Goal: Navigation & Orientation: Find specific page/section

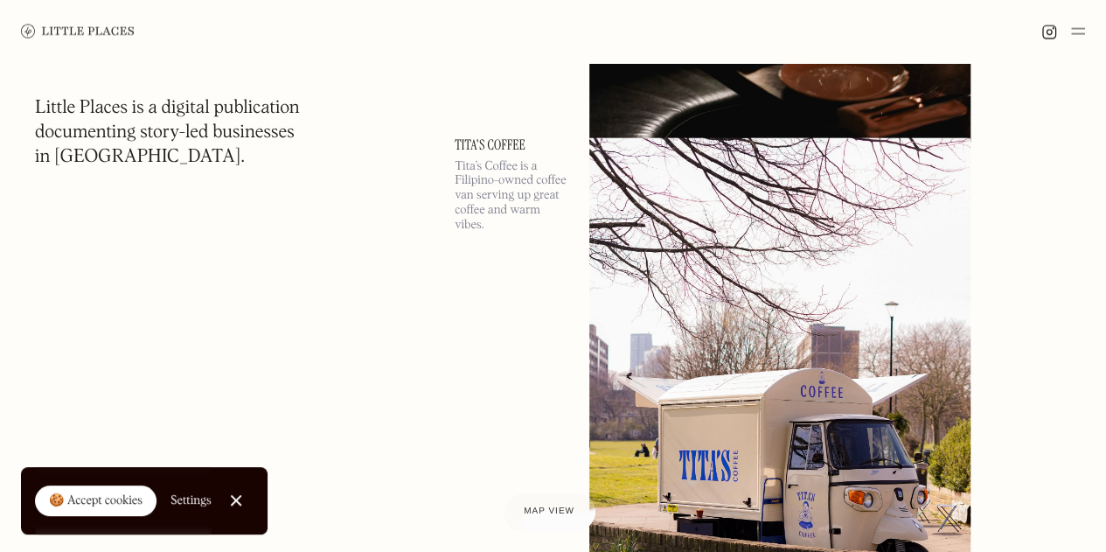
scroll to position [12067, 0]
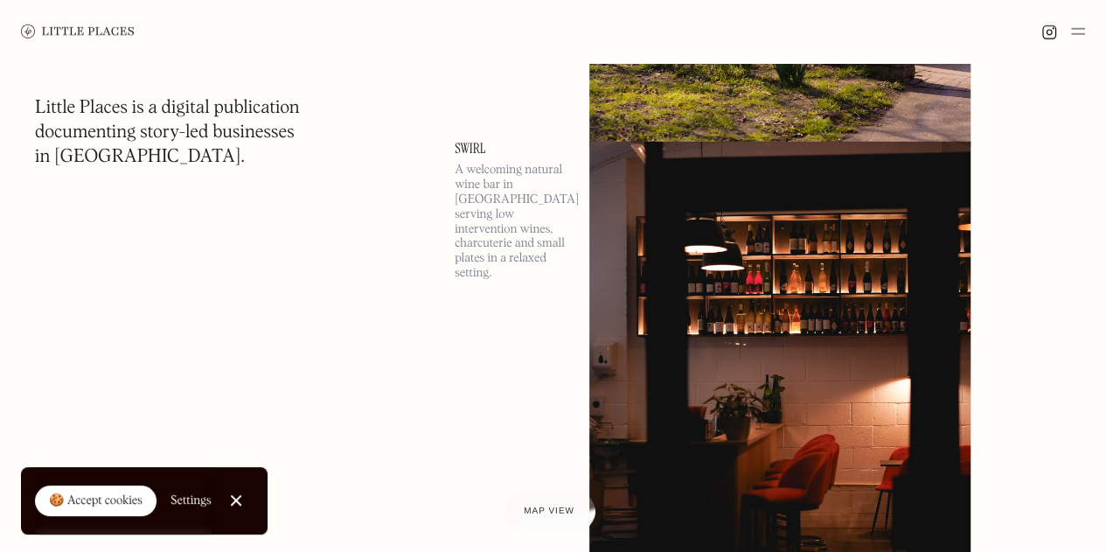
scroll to position [12767, 0]
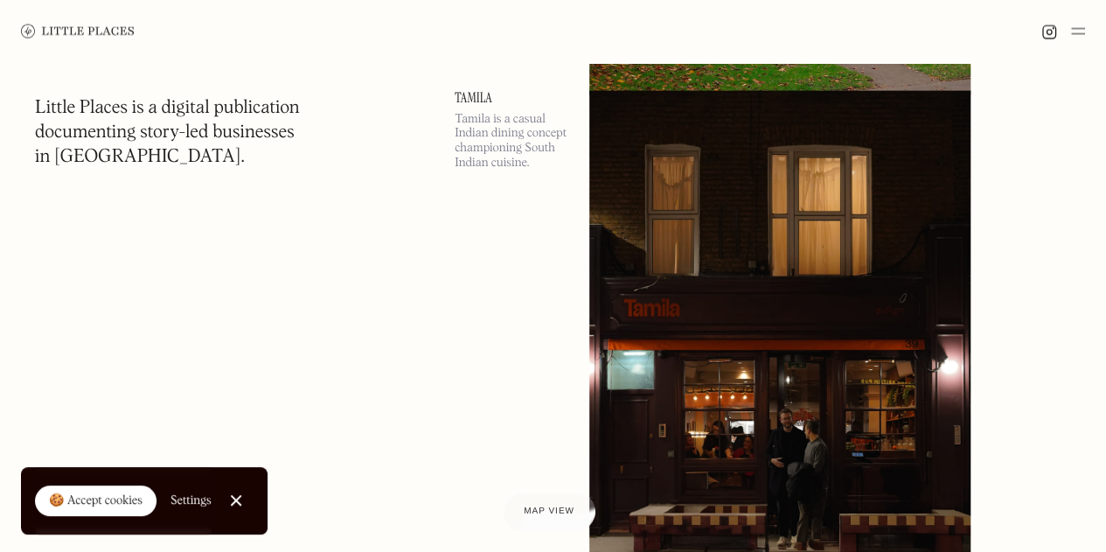
scroll to position [25183, 0]
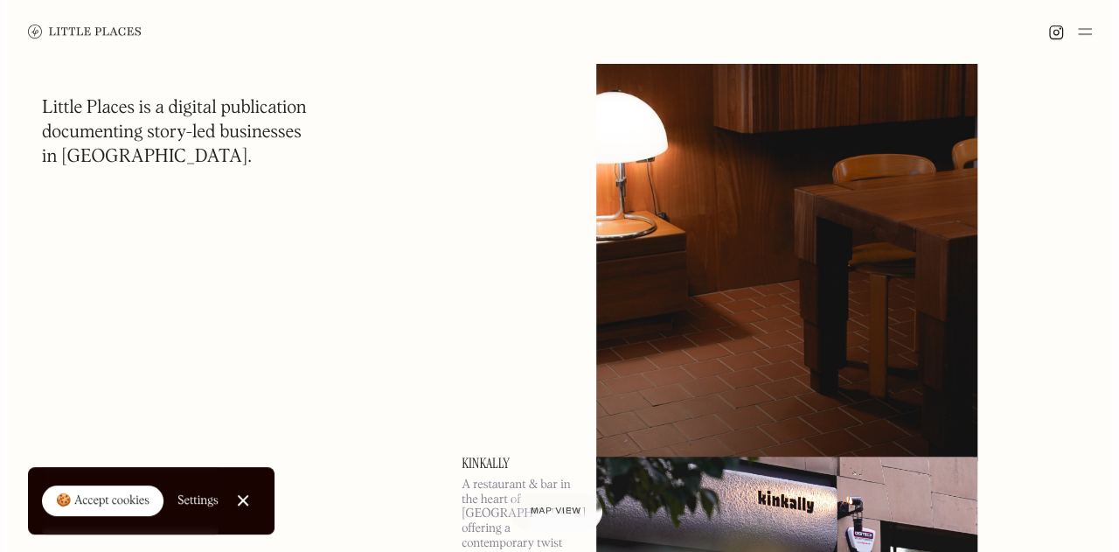
scroll to position [26845, 0]
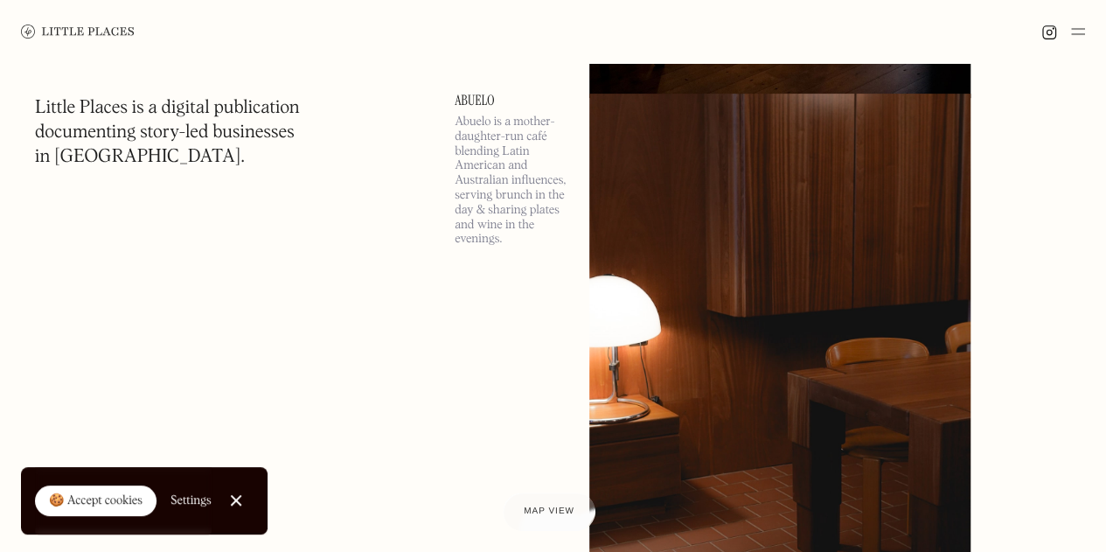
click at [486, 108] on link "Abuelo" at bounding box center [512, 101] width 114 height 14
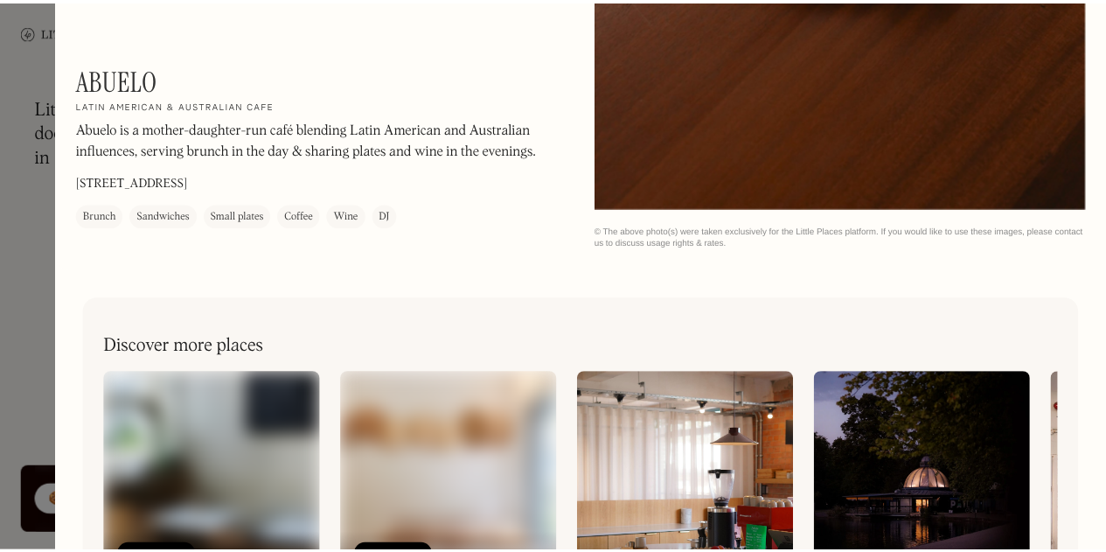
scroll to position [3088, 0]
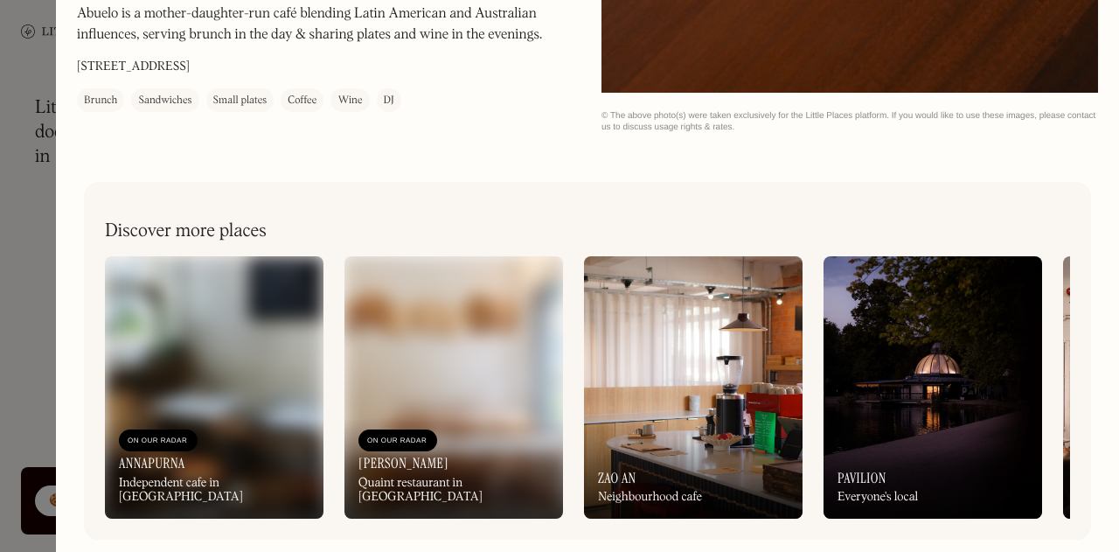
click at [38, 328] on div at bounding box center [559, 276] width 1119 height 552
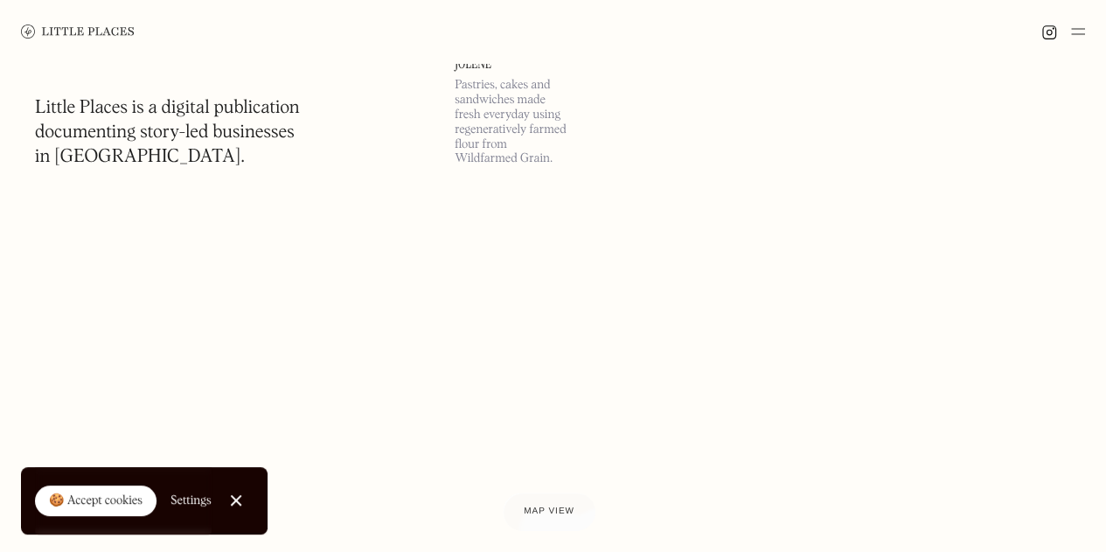
scroll to position [36813, 0]
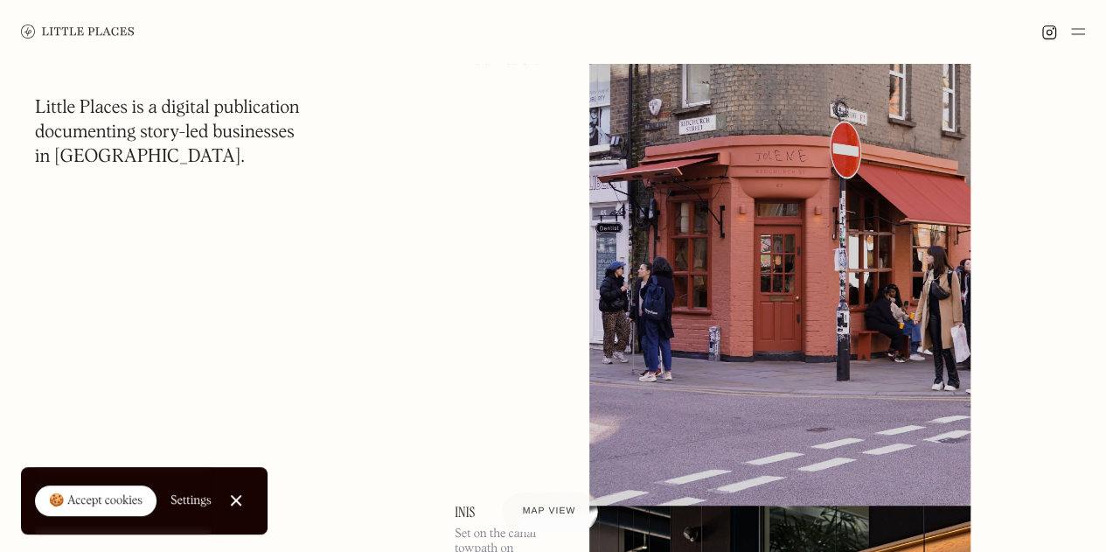
click at [562, 518] on div "Map view" at bounding box center [549, 512] width 53 height 18
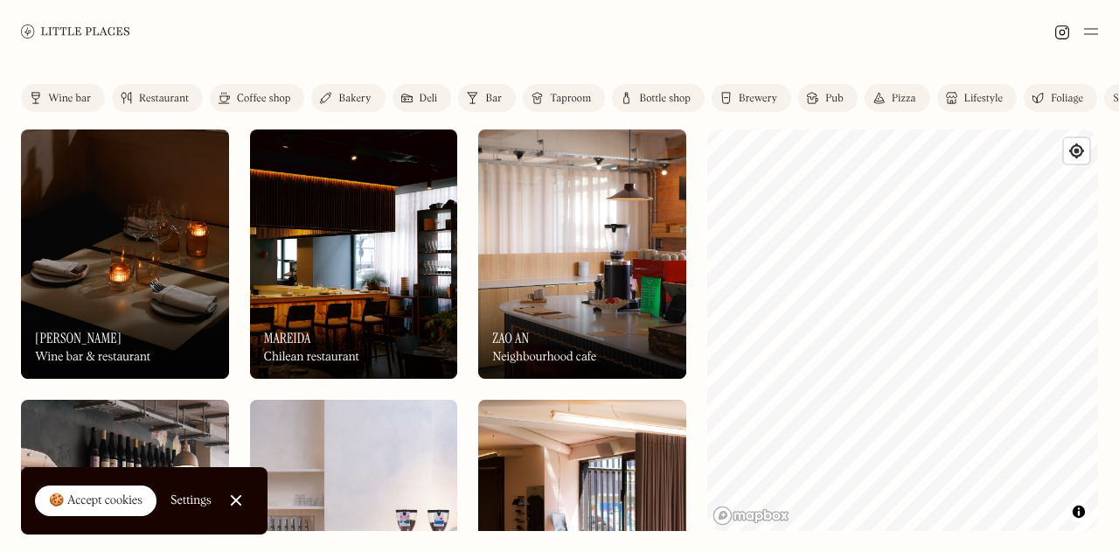
click at [166, 94] on div "Restaurant" at bounding box center [164, 99] width 50 height 10
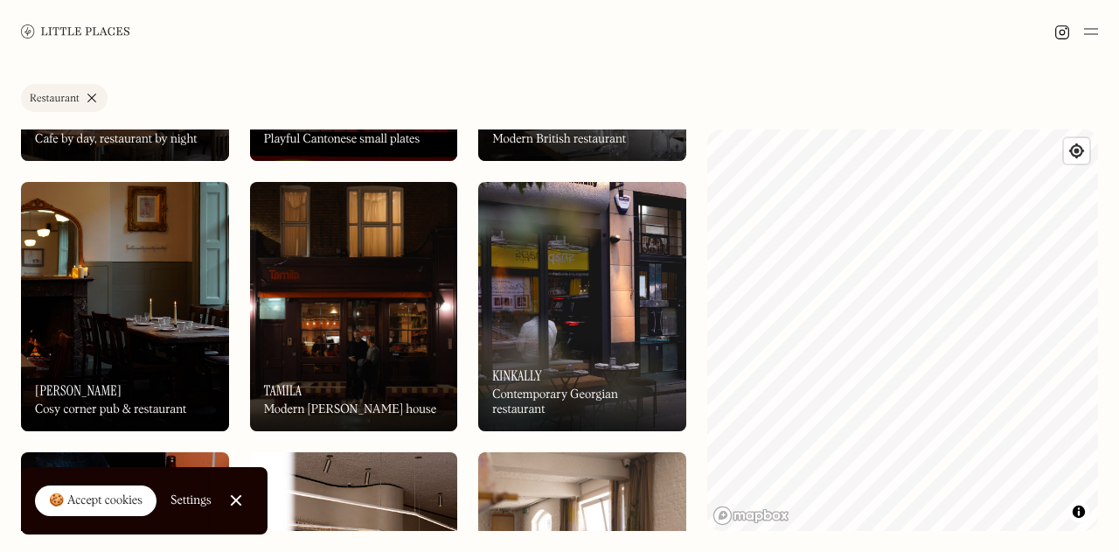
scroll to position [2099, 0]
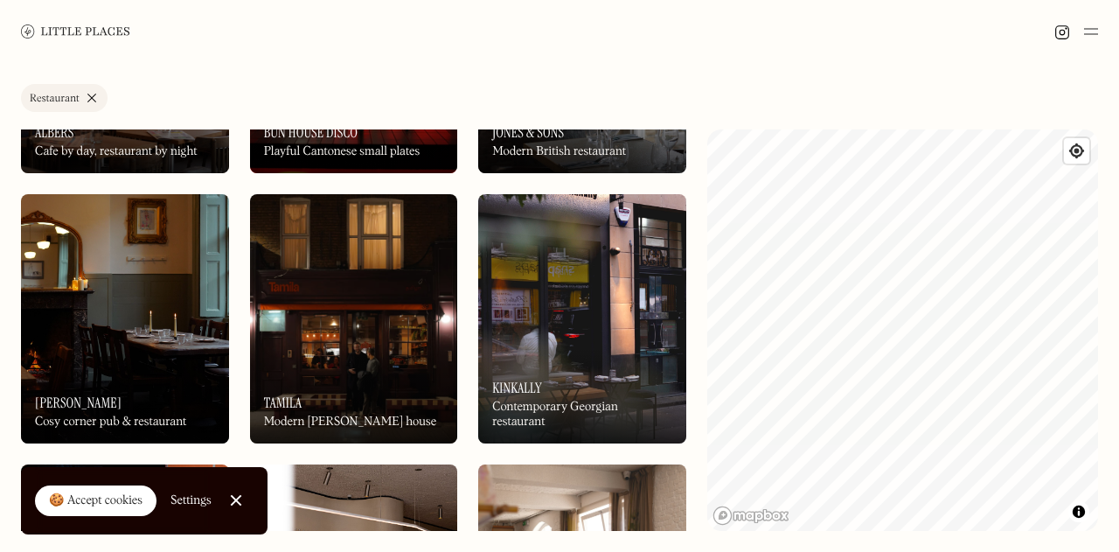
click at [332, 348] on div "On Our Radar [PERSON_NAME] Modern [PERSON_NAME] house" at bounding box center [354, 395] width 208 height 96
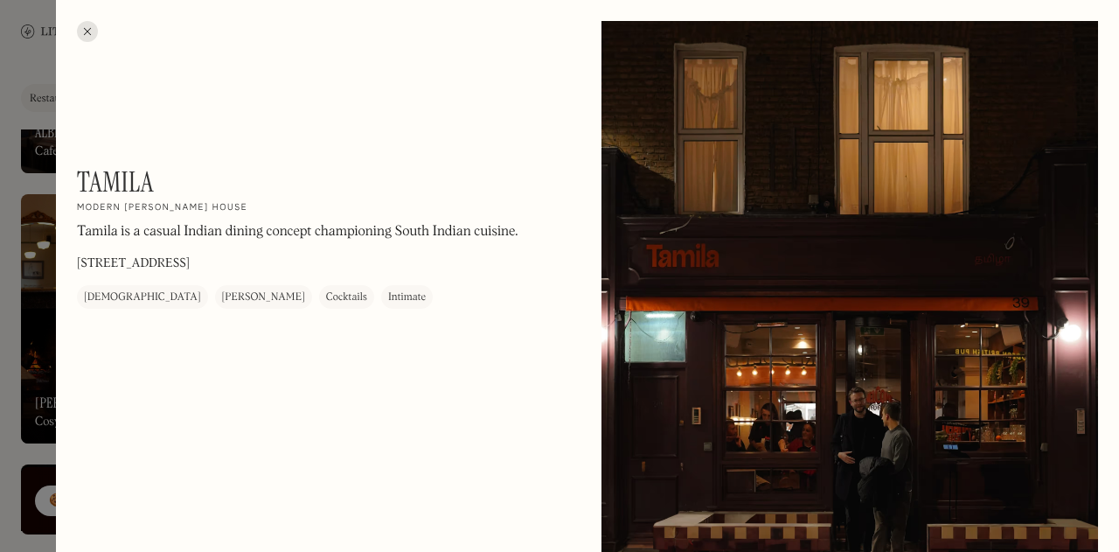
click at [7, 261] on div at bounding box center [559, 276] width 1119 height 552
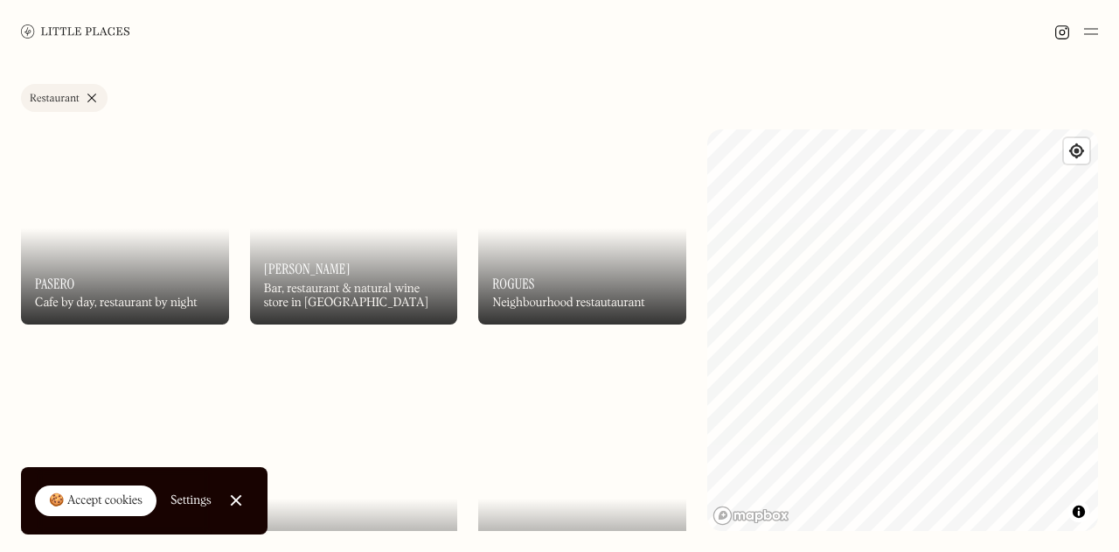
scroll to position [4197, 0]
